Goal: Task Accomplishment & Management: Manage account settings

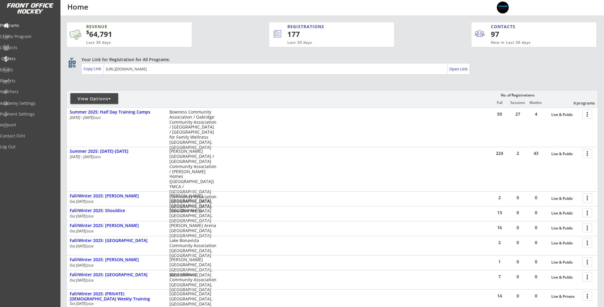
click at [14, 59] on div "Orders" at bounding box center [28, 59] width 54 height 4
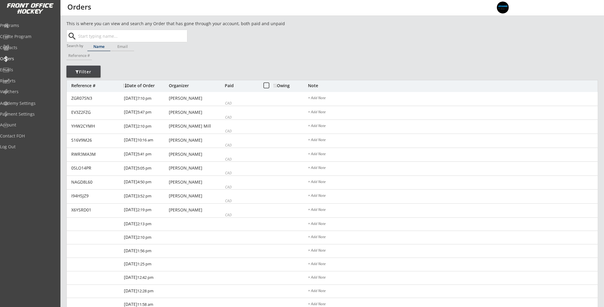
click at [131, 28] on div "This is where you can view and search any Order that has gone through your acco…" at bounding box center [193, 25] width 253 height 8
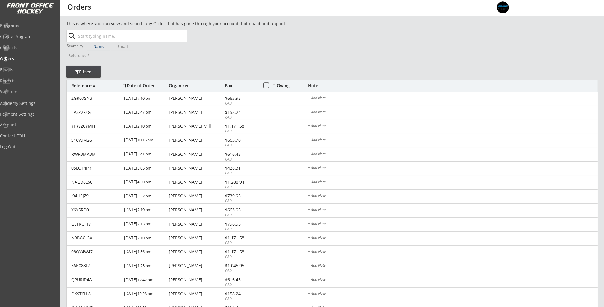
click at [129, 37] on input "text" at bounding box center [132, 36] width 110 height 12
type input "osw"
type input "[PERSON_NAME]"
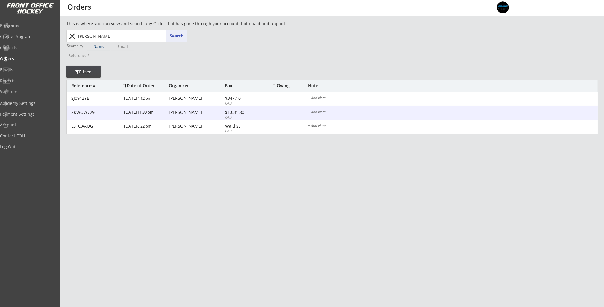
click at [214, 115] on div "2KWOW729 [DATE] 11:30 pm [PERSON_NAME] $1,031.80 CAD + Add Note" at bounding box center [332, 113] width 531 height 14
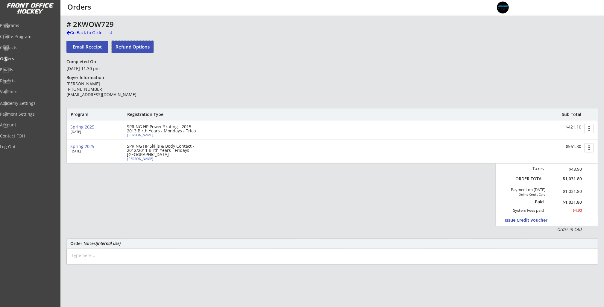
click at [146, 49] on button "Refund Options" at bounding box center [133, 47] width 42 height 12
select select ""No""
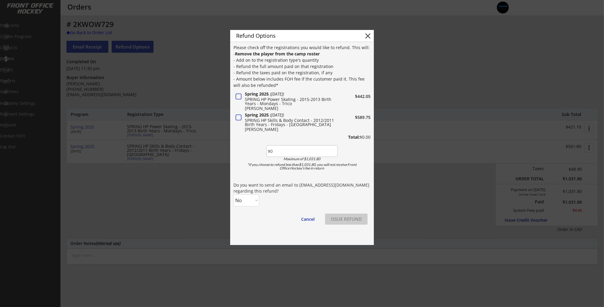
drag, startPoint x: 286, startPoint y: 154, endPoint x: 247, endPoint y: 151, distance: 38.4
click at [247, 151] on div "Please check off the registrations you would like to refund. This will: - Remov…" at bounding box center [302, 137] width 137 height 186
click at [305, 148] on input "input" at bounding box center [302, 151] width 71 height 12
click at [305, 151] on input "input" at bounding box center [302, 151] width 71 height 12
type input "$942.05"
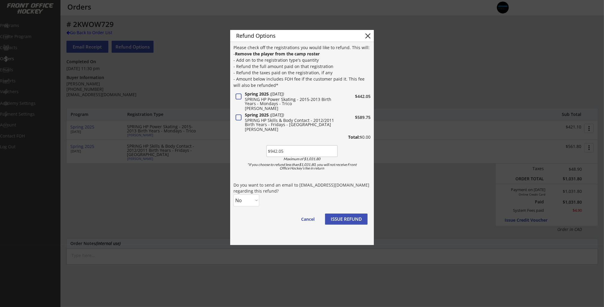
click at [247, 201] on select "No Yes" at bounding box center [247, 200] width 26 height 12
select select ""Yes""
click at [234, 194] on select "No Yes" at bounding box center [247, 200] width 26 height 12
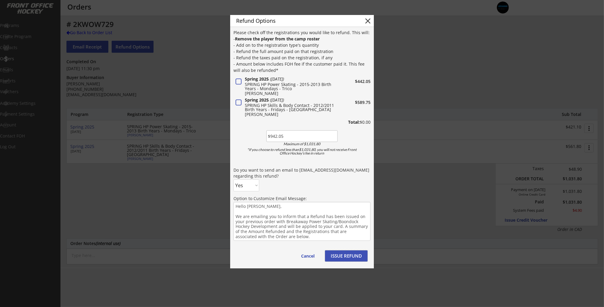
click at [350, 255] on button "ISSUE REFUND" at bounding box center [346, 255] width 43 height 11
